Goal: Check status: Check status

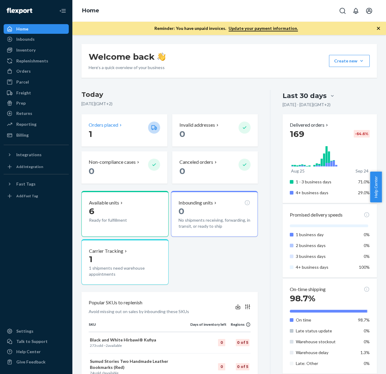
click at [115, 127] on p "Orders placed" at bounding box center [104, 125] width 30 height 7
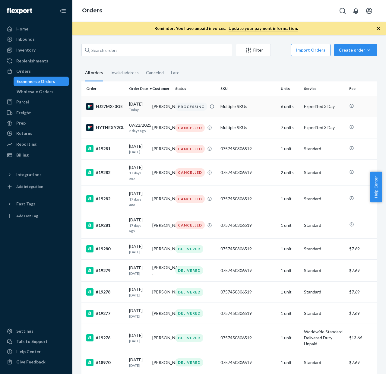
click at [114, 107] on div "HJ27MX-3GE" at bounding box center [105, 106] width 38 height 7
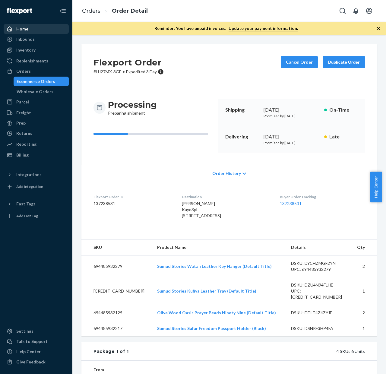
click at [34, 32] on div "Home" at bounding box center [36, 29] width 64 height 8
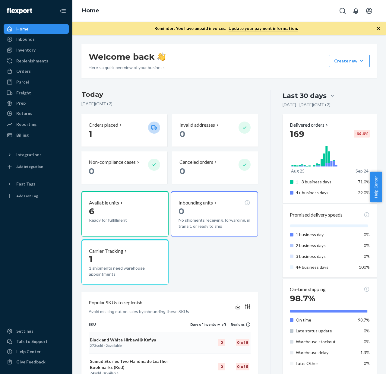
click at [136, 340] on p "Black and White Hirbawi® Kufiya" at bounding box center [139, 340] width 99 height 6
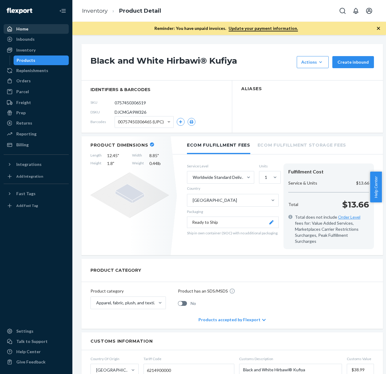
click at [24, 28] on div "Home" at bounding box center [22, 29] width 12 height 6
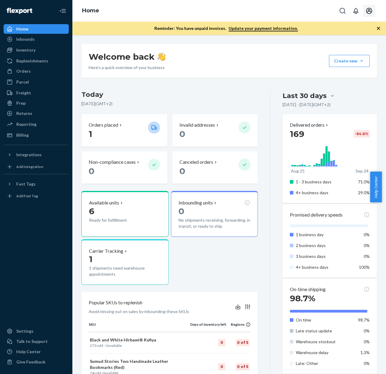
click at [372, 8] on icon "Open account menu" at bounding box center [369, 10] width 7 height 7
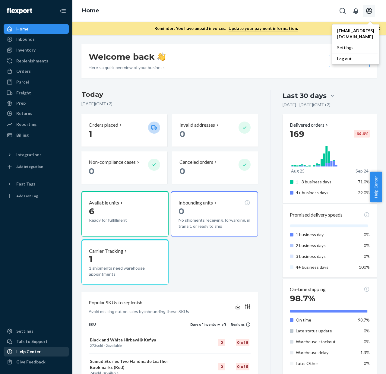
click at [28, 351] on div "Help Center" at bounding box center [28, 352] width 24 height 6
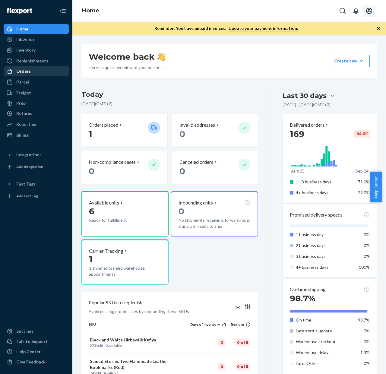
click at [18, 72] on div "Orders" at bounding box center [23, 71] width 14 height 6
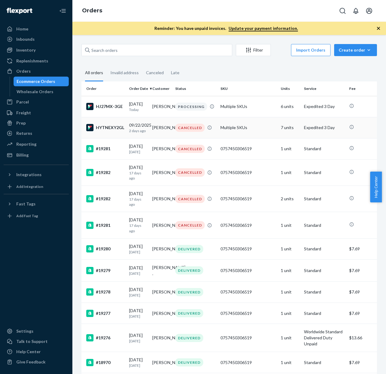
click at [113, 131] on div "HYTNEXY2GL" at bounding box center [105, 127] width 38 height 7
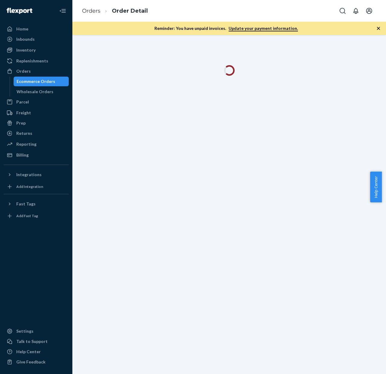
click at [380, 26] on icon "button" at bounding box center [379, 28] width 6 height 6
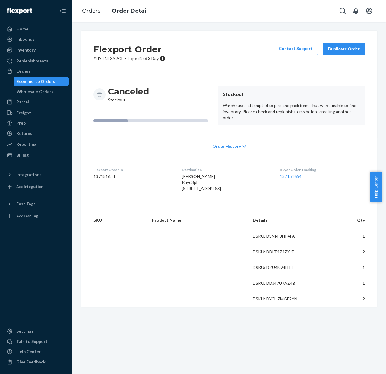
click at [111, 59] on p "# HYTNEXY2GL • Expedited 3 Day" at bounding box center [130, 59] width 72 height 6
click at [120, 68] on div "Flexport Order # HYTNEXY2GL • Expedited 3 Day Contact Support Duplicate Order" at bounding box center [229, 52] width 296 height 43
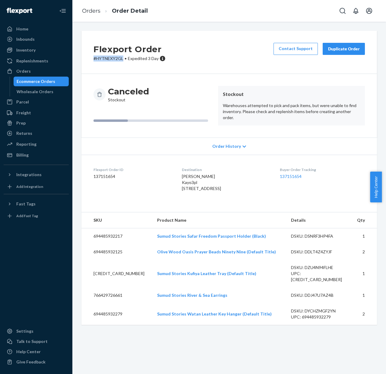
drag, startPoint x: 124, startPoint y: 59, endPoint x: 86, endPoint y: 59, distance: 37.7
click at [86, 59] on div "Flexport Order # HYTNEXY2GL • Expedited 3 Day Contact Support Duplicate Order" at bounding box center [229, 52] width 296 height 43
copy p "# HYTNEXY2GL"
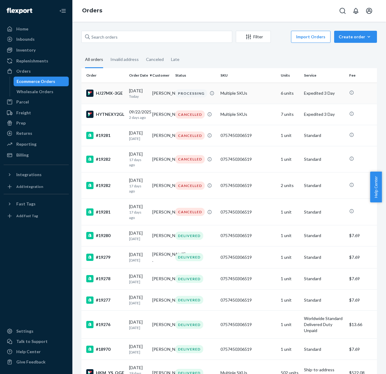
click at [104, 89] on td "HJ27MX-3GE" at bounding box center [103, 93] width 45 height 21
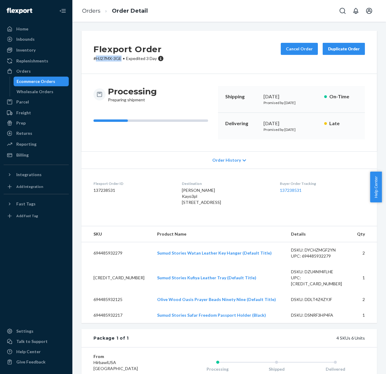
drag, startPoint x: 121, startPoint y: 58, endPoint x: 96, endPoint y: 57, distance: 24.8
click at [96, 57] on p "# HJ27MX-3GE • Expedited 3 Day" at bounding box center [129, 59] width 70 height 6
copy p "HJ27MX-3GE"
click at [24, 29] on div "Home" at bounding box center [22, 29] width 12 height 6
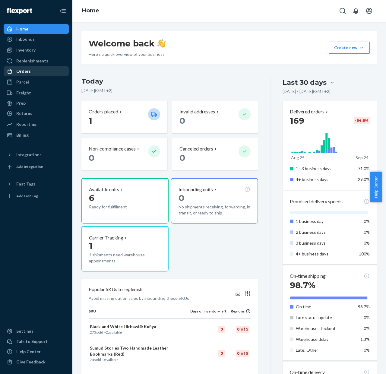
click at [23, 71] on div "Orders" at bounding box center [23, 71] width 14 height 6
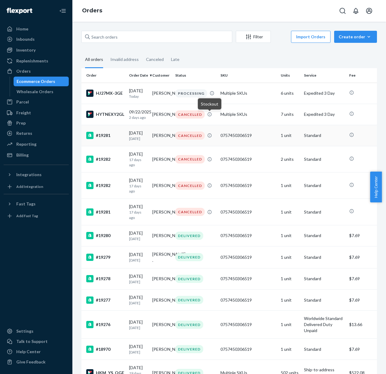
click at [14, 30] on div at bounding box center [12, 29] width 10 height 6
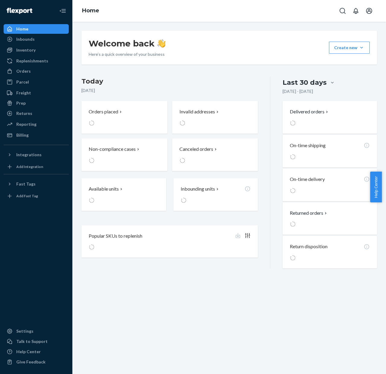
click at [19, 28] on div "Home" at bounding box center [22, 29] width 12 height 6
